Goal: Communication & Community: Answer question/provide support

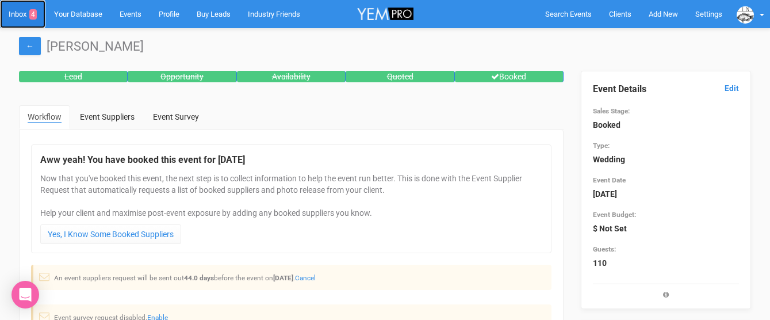
click at [24, 10] on link "Inbox 4" at bounding box center [22, 14] width 45 height 28
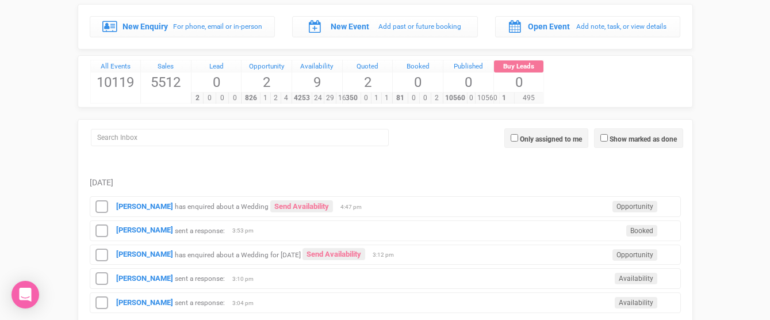
scroll to position [63, 0]
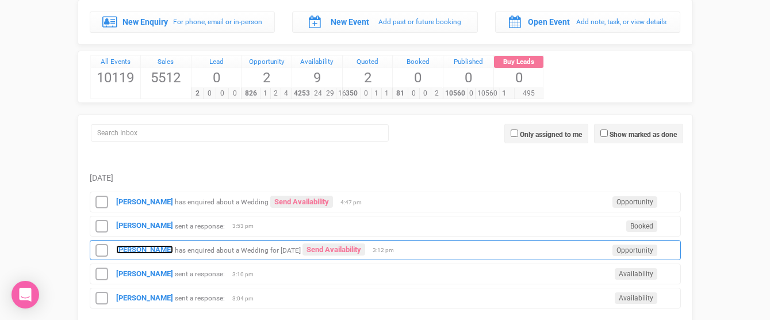
click at [124, 245] on strong "[PERSON_NAME]" at bounding box center [144, 249] width 57 height 9
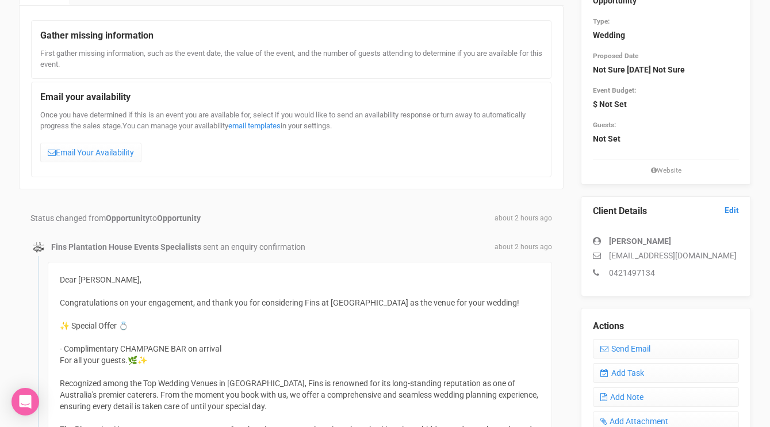
scroll to position [120, 0]
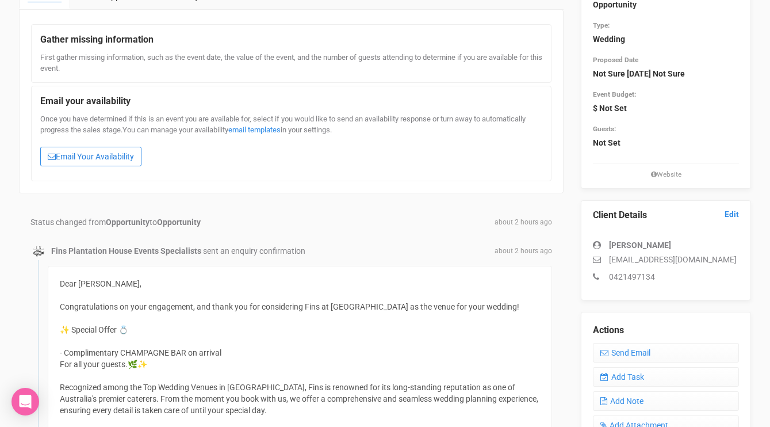
click at [95, 150] on link "Email Your Availability" at bounding box center [90, 157] width 101 height 20
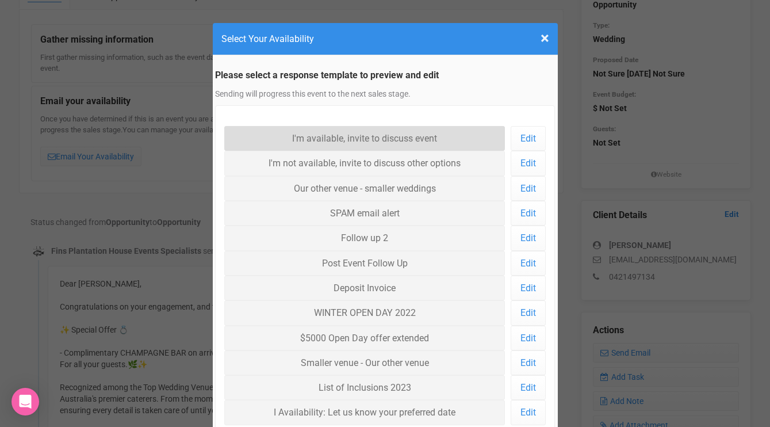
click at [315, 133] on link "I'm available, invite to discuss event" at bounding box center [364, 138] width 281 height 25
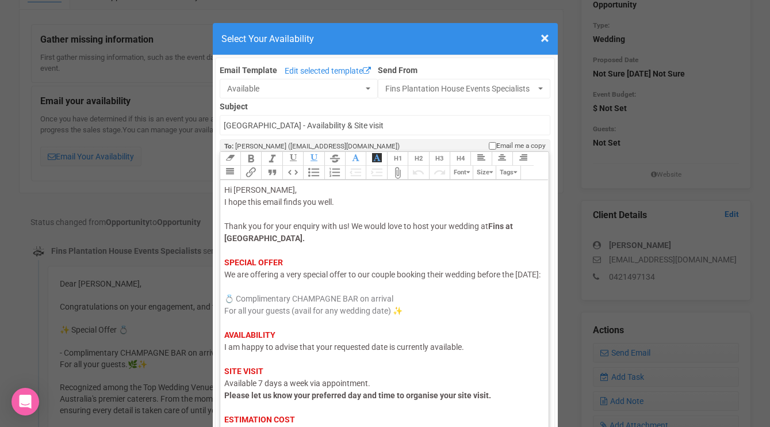
click at [448, 228] on span "Thank you for your enquiry with us! We would love to host your wedding at" at bounding box center [356, 225] width 264 height 9
click at [452, 225] on span "Thank you for your enquiry with us! We would love to host your (clients) weddin…" at bounding box center [372, 225] width 296 height 9
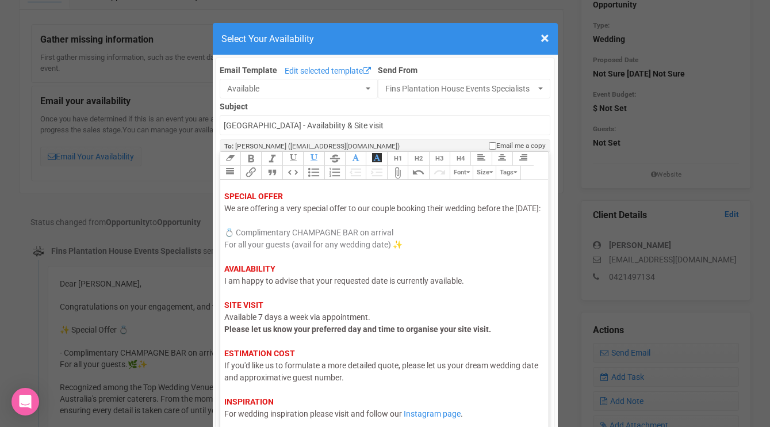
scroll to position [69, 0]
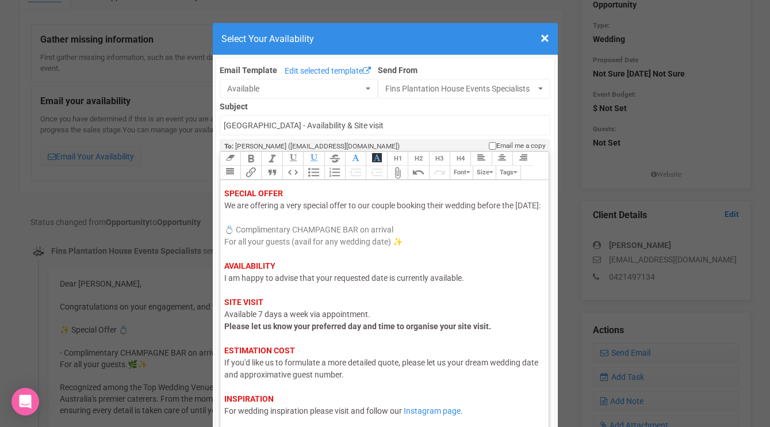
click at [364, 282] on span "I am happy to advise that your requested date is currently available." at bounding box center [344, 277] width 240 height 9
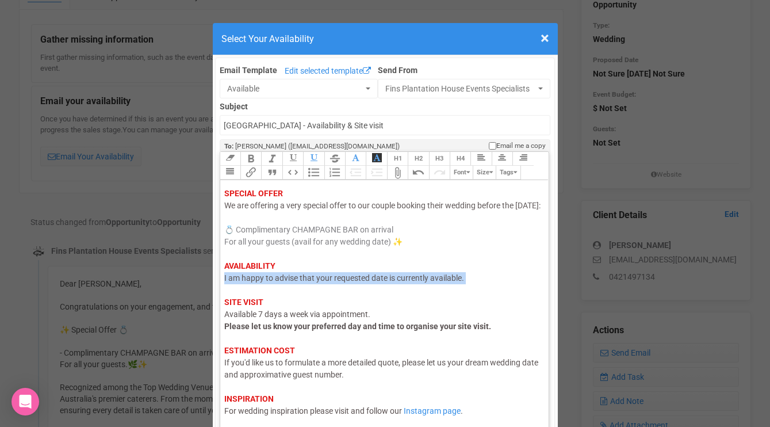
click at [364, 282] on span "I am happy to advise that your requested date is currently available." at bounding box center [344, 277] width 240 height 9
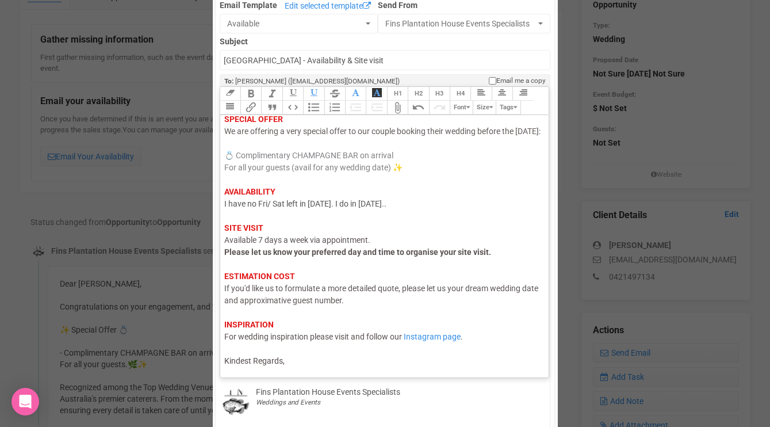
scroll to position [86, 0]
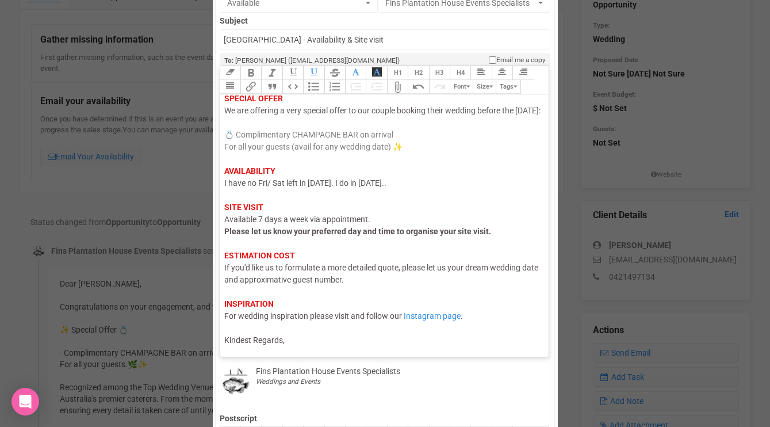
click at [341, 319] on div "Hi [PERSON_NAME], I hope this email finds you well. Thank you for your enquiry …" at bounding box center [382, 183] width 317 height 326
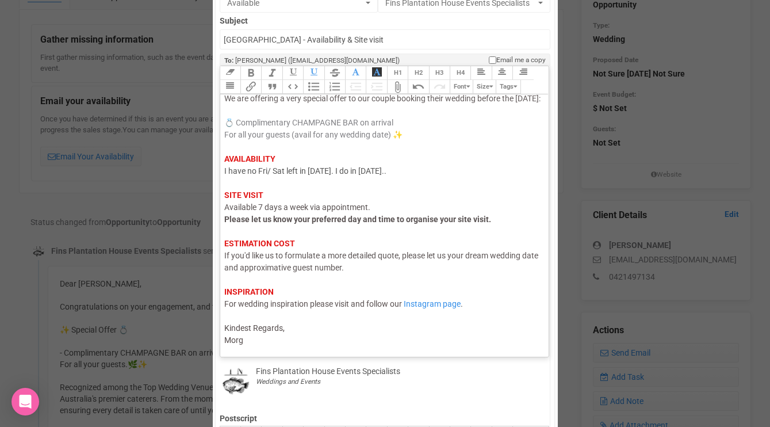
type trix-editor "<div><span style="color: rgb(95, 88, 88);">Hi [PERSON_NAME],</span><br><span st…"
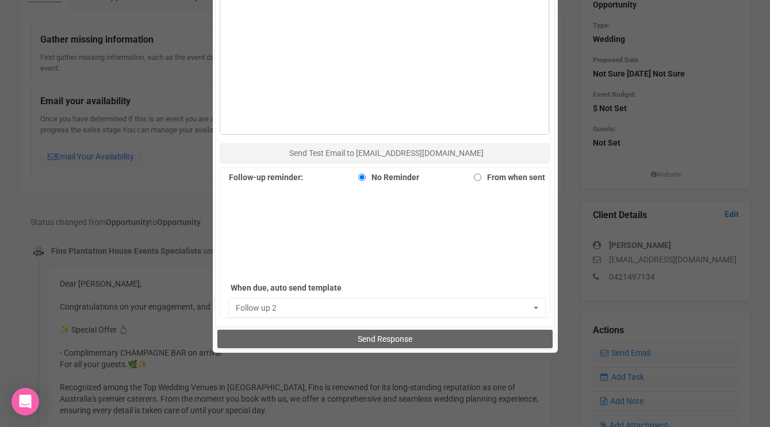
scroll to position [664, 0]
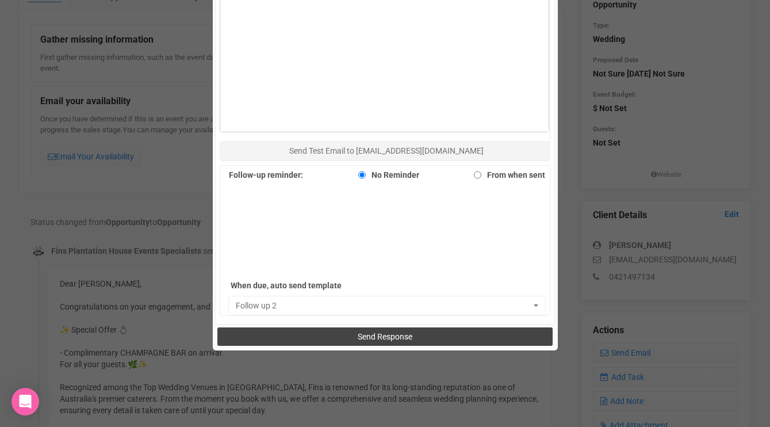
click at [348, 319] on button "Send Response" at bounding box center [384, 336] width 335 height 18
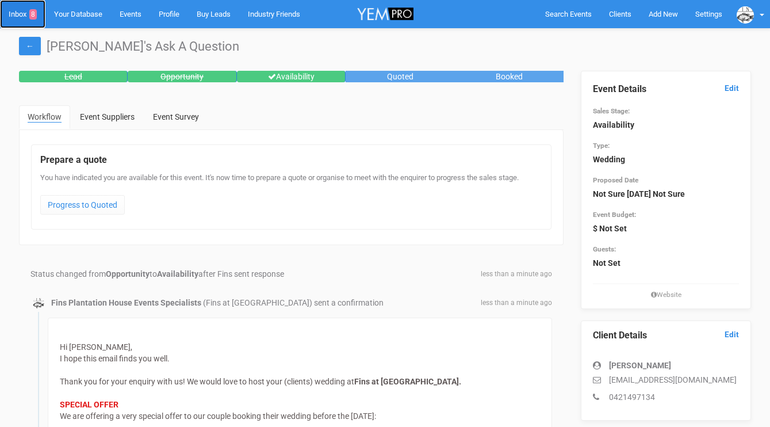
click at [21, 16] on link "Inbox 8" at bounding box center [22, 14] width 45 height 28
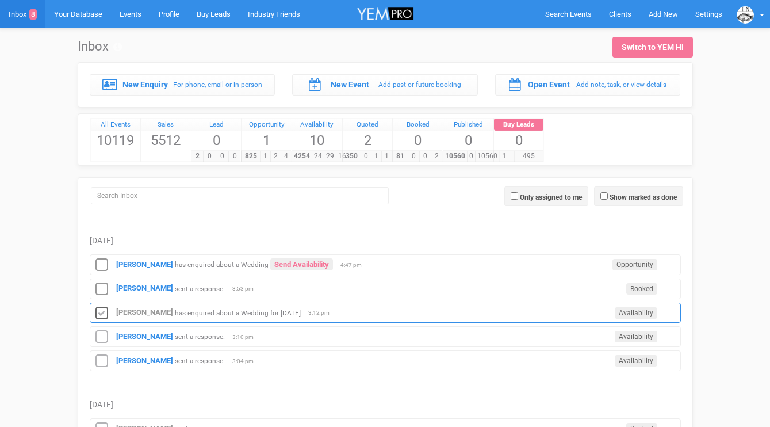
click at [104, 311] on icon at bounding box center [101, 313] width 17 height 15
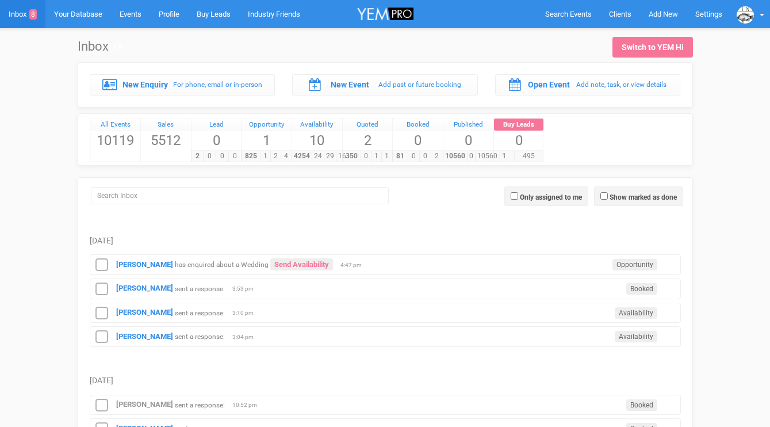
click at [130, 270] on div "Marley Rayner has enquired about a Wedding Send Availability Opportunity 4:47 pm" at bounding box center [385, 264] width 591 height 21
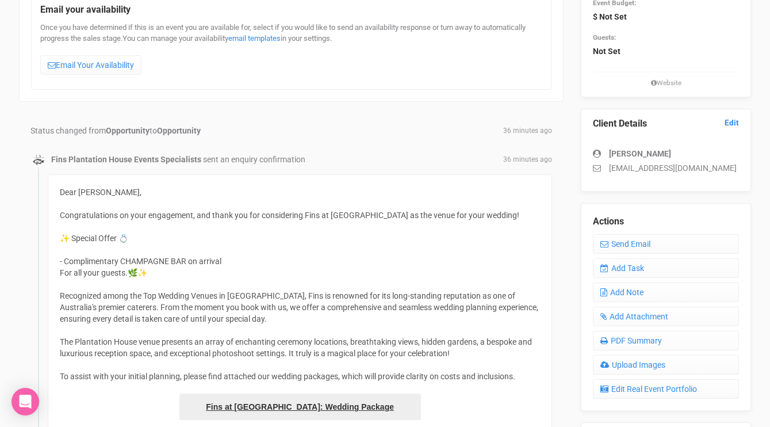
scroll to position [204, 0]
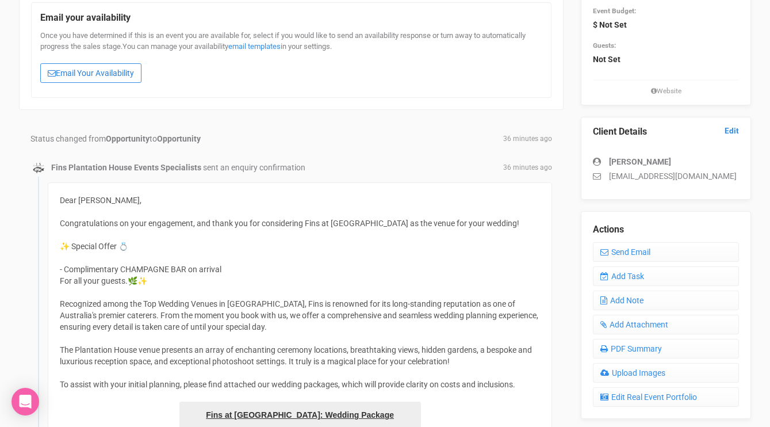
click at [117, 74] on link "Email Your Availability" at bounding box center [90, 73] width 101 height 20
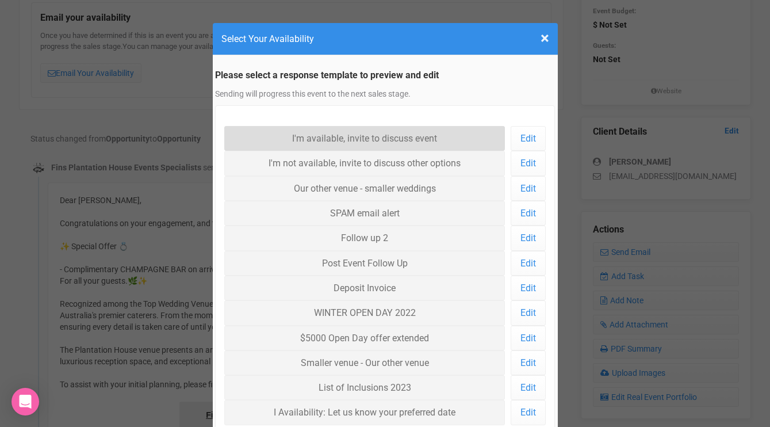
click at [334, 135] on link "I'm available, invite to discuss event" at bounding box center [364, 138] width 281 height 25
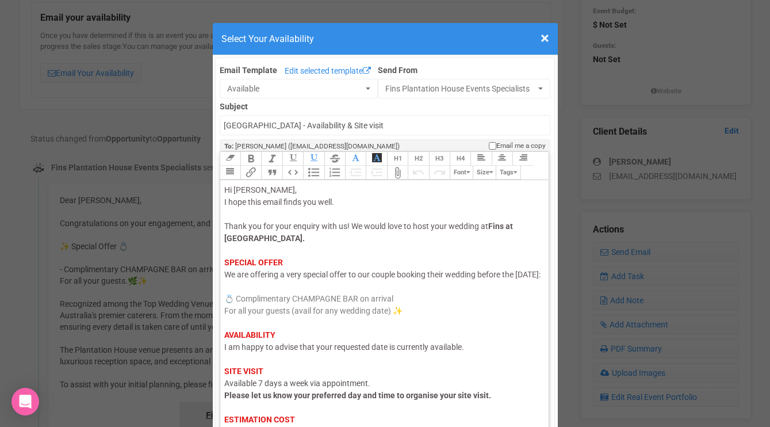
click at [293, 351] on span "I am happy to advise that your requested date is currently available." at bounding box center [344, 346] width 240 height 9
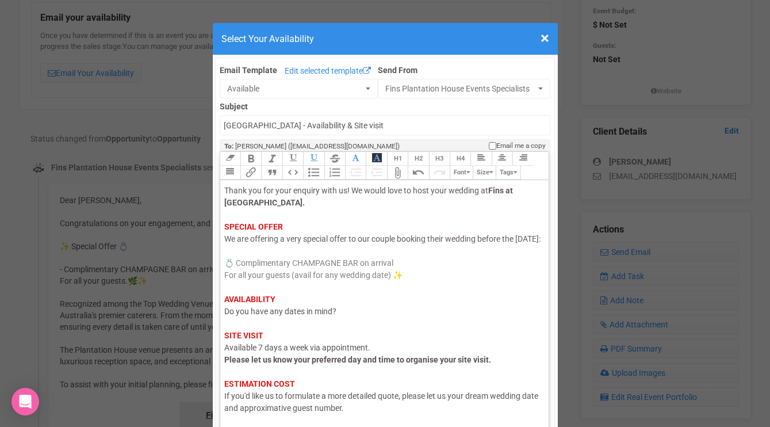
scroll to position [90, 0]
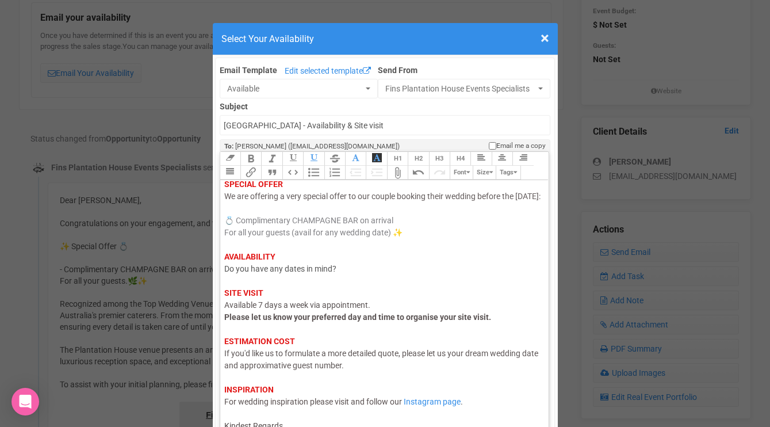
click at [297, 426] on div "Hi Marley, I hope this email finds you well. Thank you for your enquiry with us…" at bounding box center [382, 269] width 317 height 326
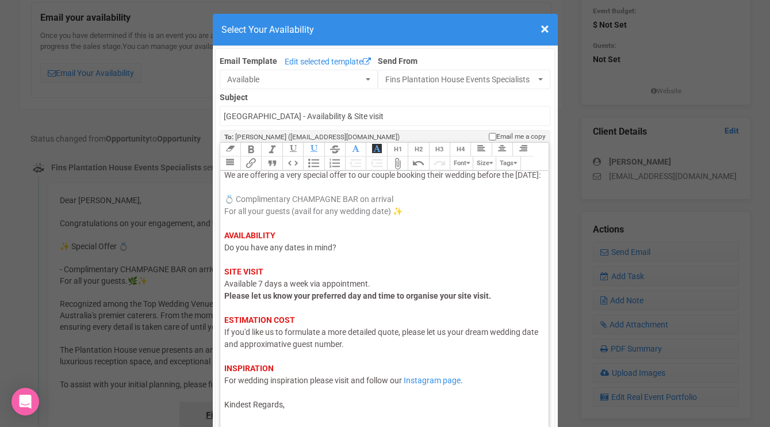
scroll to position [109, 0]
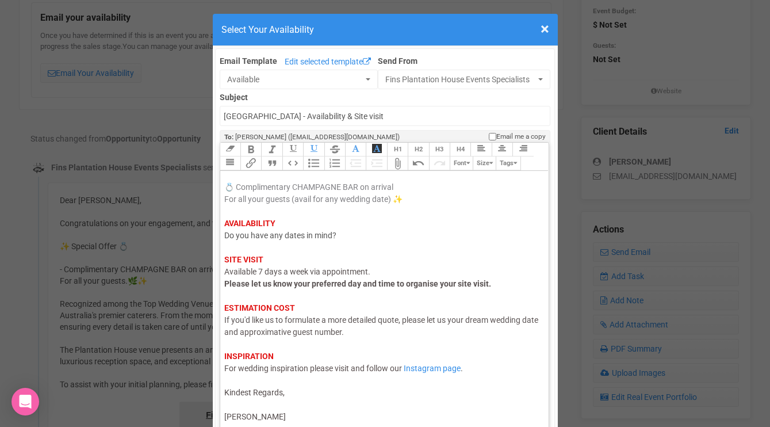
type trix-editor "<div><span style="color: rgb(95, 88, 88);">Hi Marley,</span><br><span style="co…"
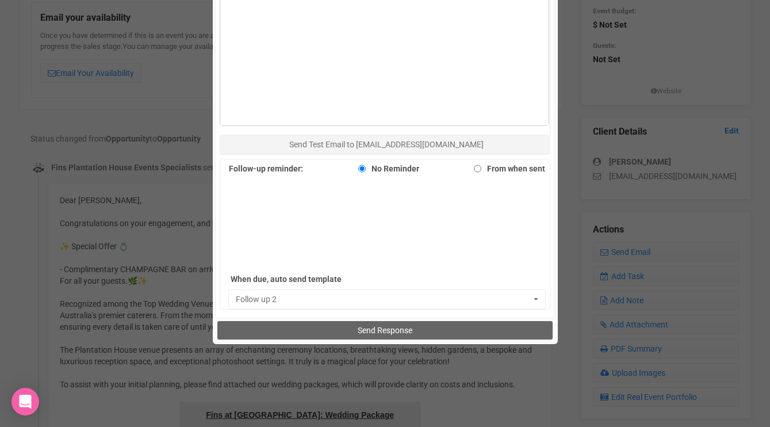
scroll to position [719, 0]
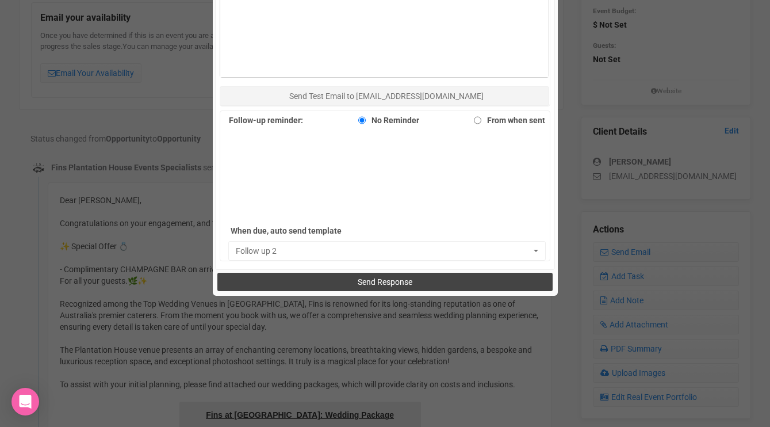
click at [324, 284] on button "Send Response" at bounding box center [384, 282] width 335 height 18
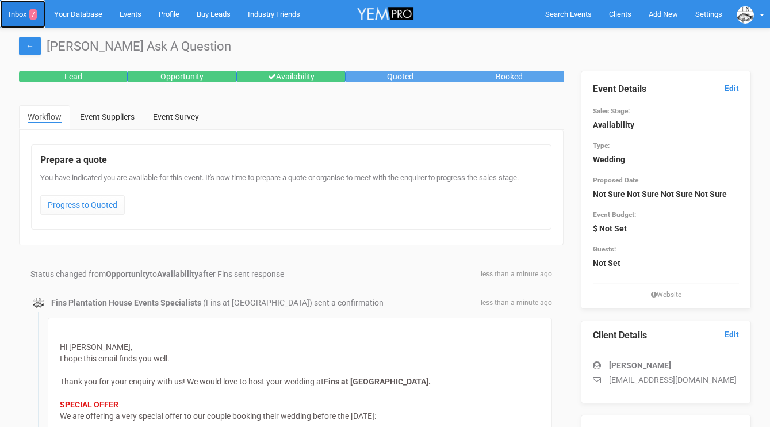
click at [22, 14] on link "Inbox 7" at bounding box center [22, 14] width 45 height 28
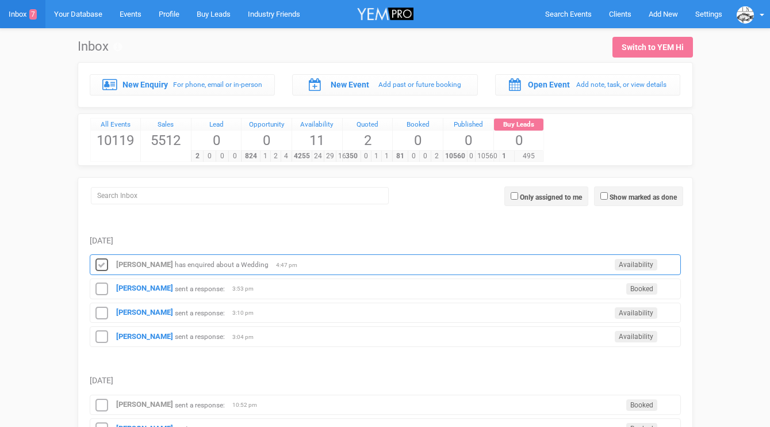
click at [102, 262] on icon at bounding box center [101, 265] width 17 height 15
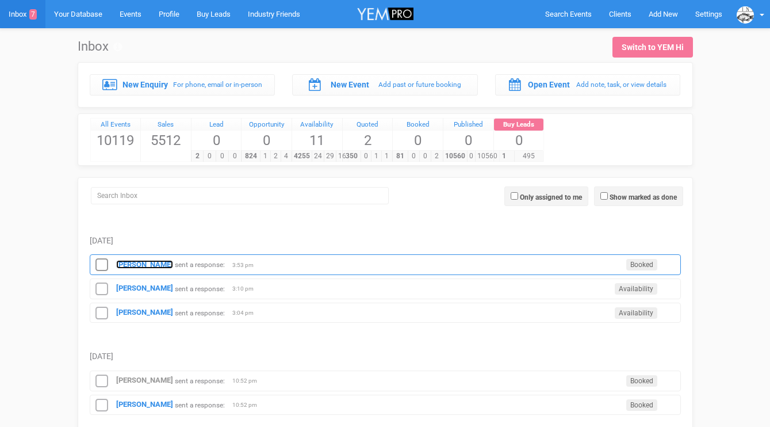
click at [127, 265] on strong "[PERSON_NAME]" at bounding box center [144, 264] width 57 height 9
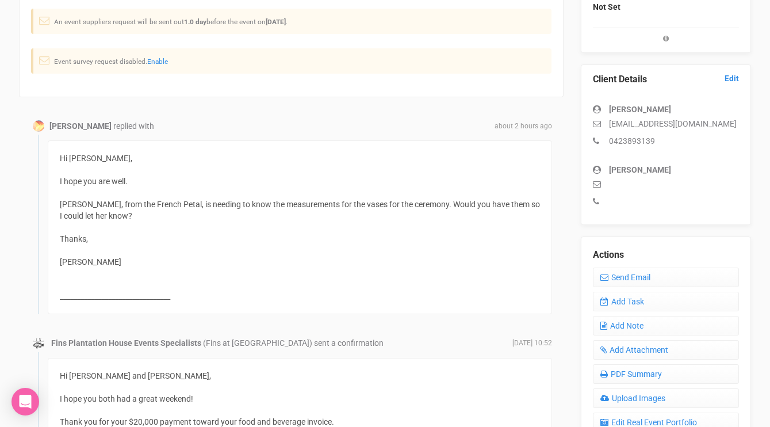
scroll to position [258, 0]
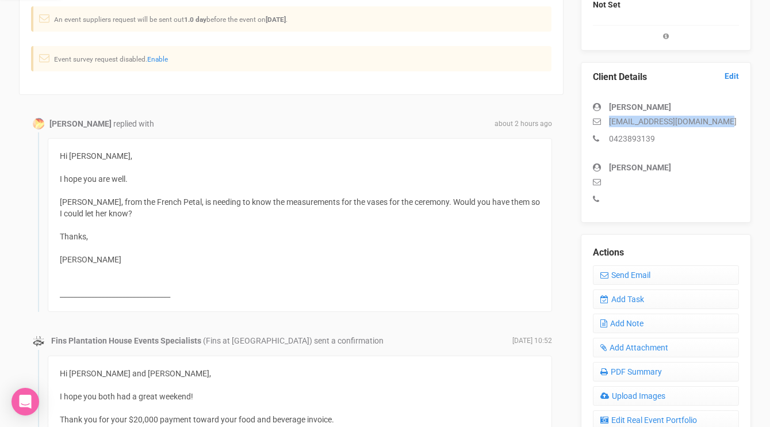
drag, startPoint x: 725, startPoint y: 120, endPoint x: 633, endPoint y: 114, distance: 91.6
click at [633, 114] on div "Beth bethandnick2025@hotmail.com 0423893139" at bounding box center [666, 117] width 146 height 55
copy p "bethandnick2025@hotmail.com"
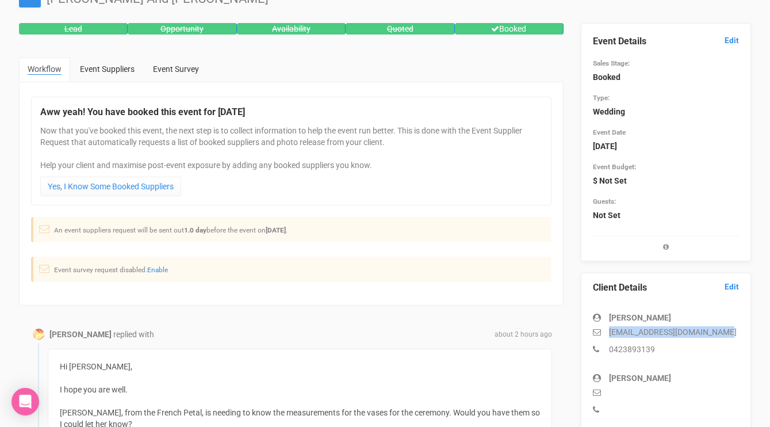
scroll to position [0, 0]
